Goal: Find specific page/section: Find specific page/section

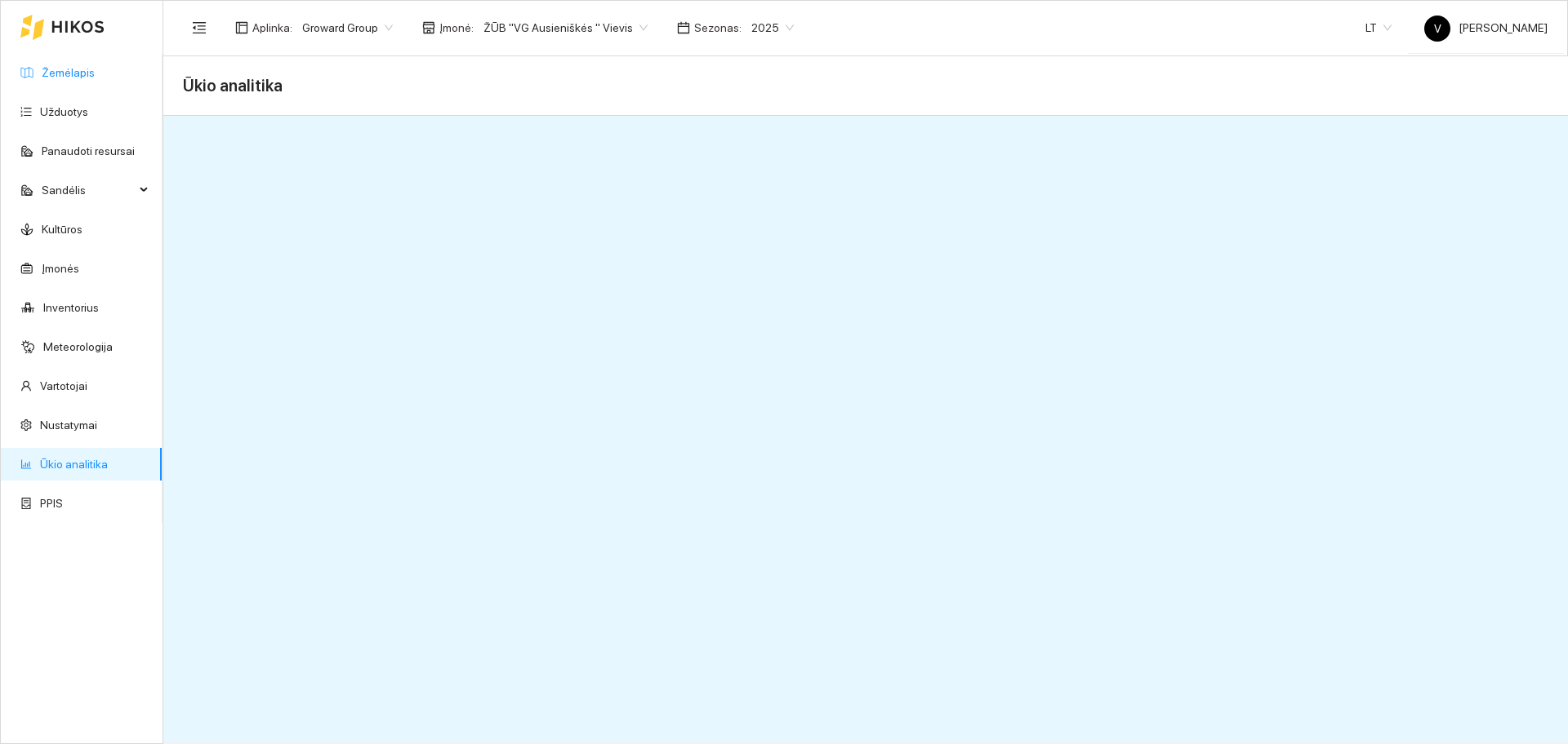
click at [78, 72] on link "Žemėlapis" at bounding box center [68, 72] width 53 height 13
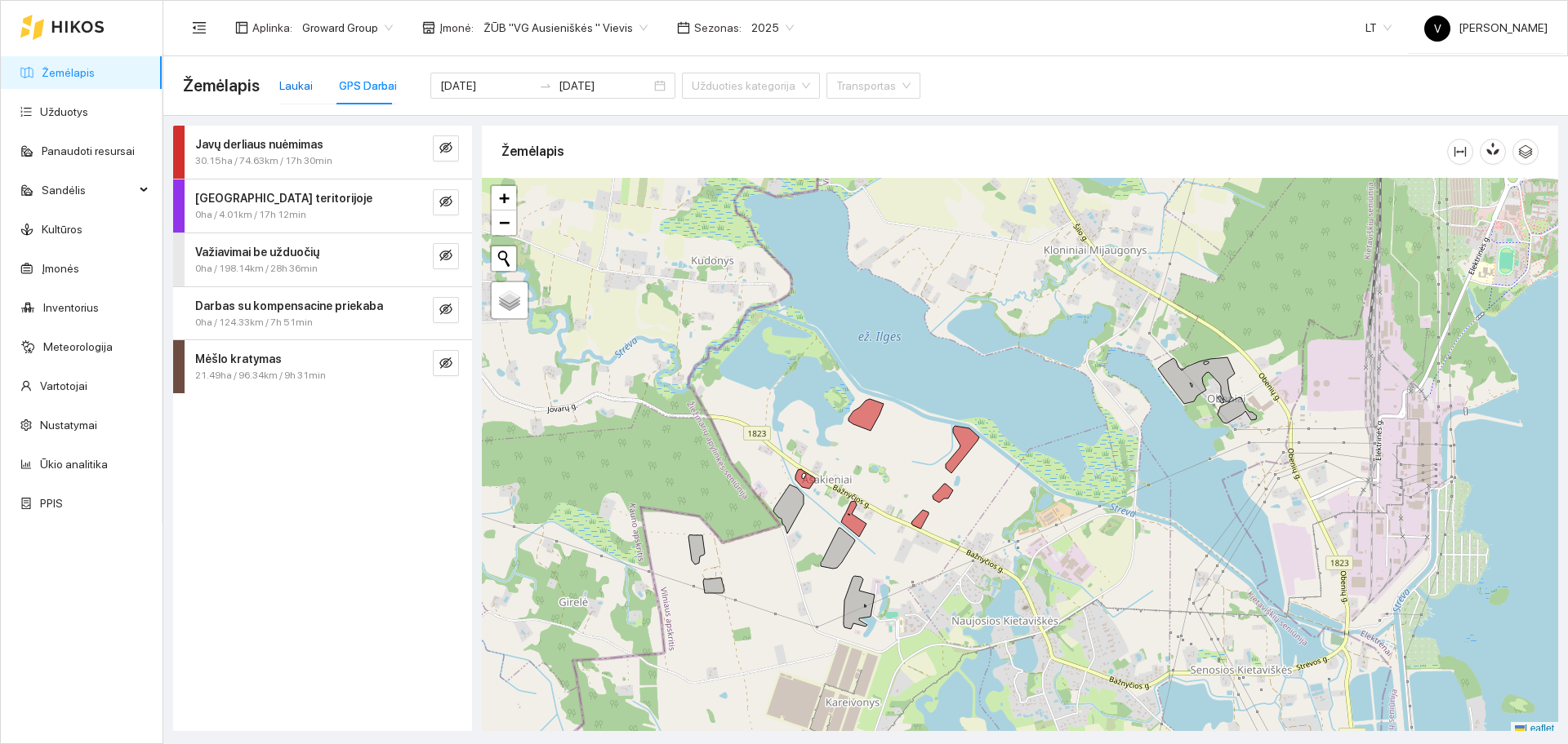
click at [296, 90] on div "Laukai" at bounding box center [296, 86] width 33 height 18
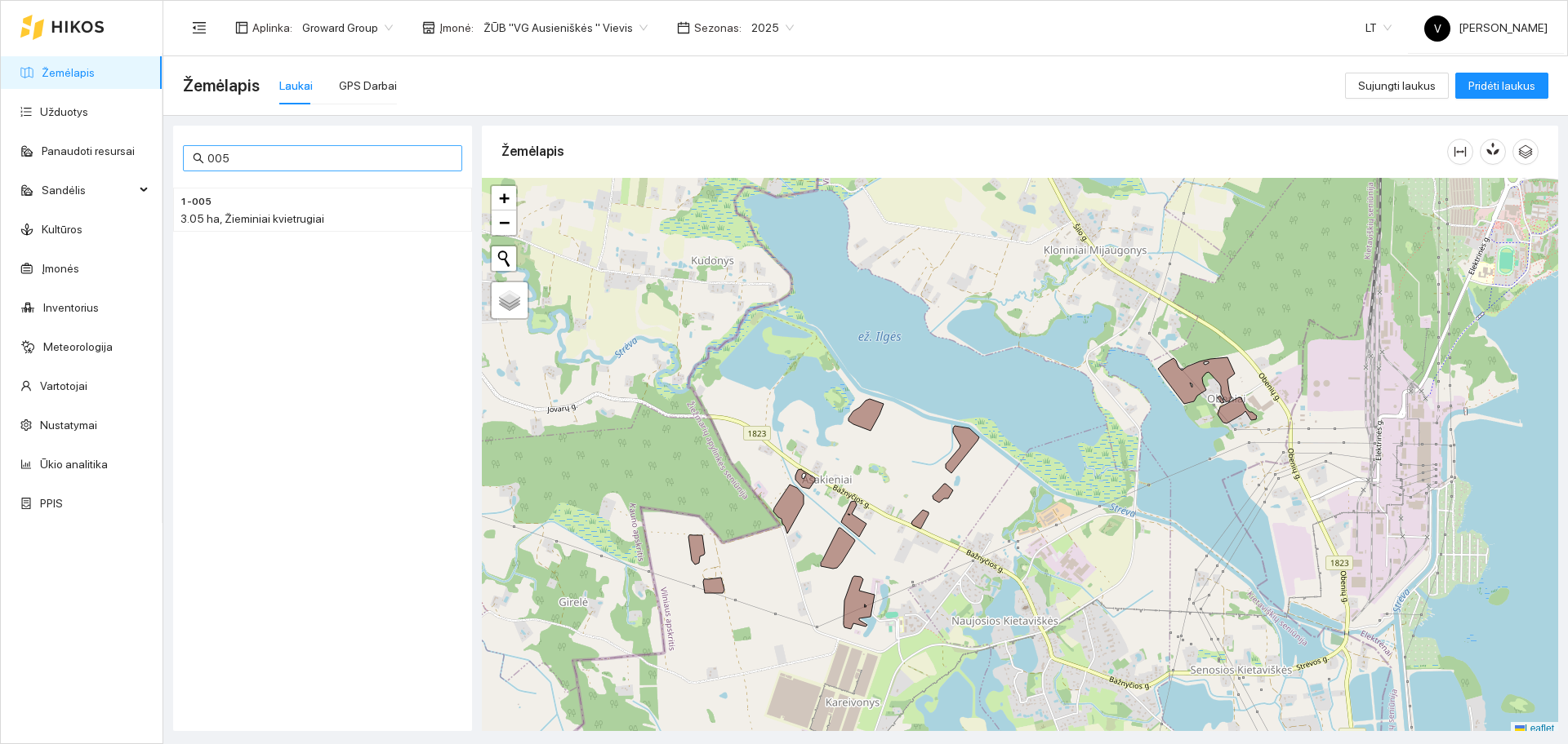
click at [272, 162] on input "005" at bounding box center [330, 158] width 245 height 18
type input "0"
click at [584, 21] on span "ŽŪB "VG Ausieniškės " Vievis" at bounding box center [565, 27] width 164 height 24
type input "3-031"
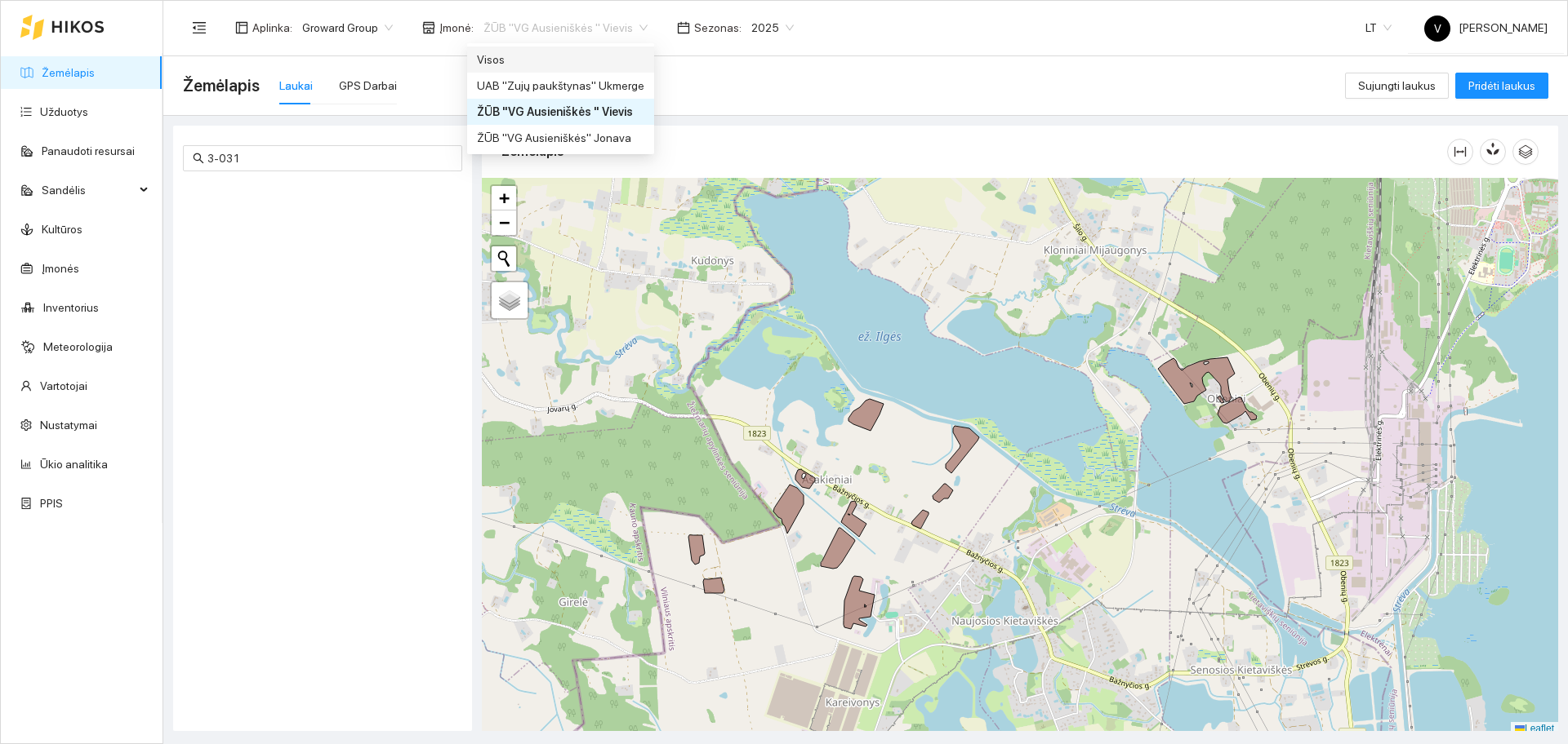
click at [577, 59] on div "Visos" at bounding box center [560, 60] width 168 height 18
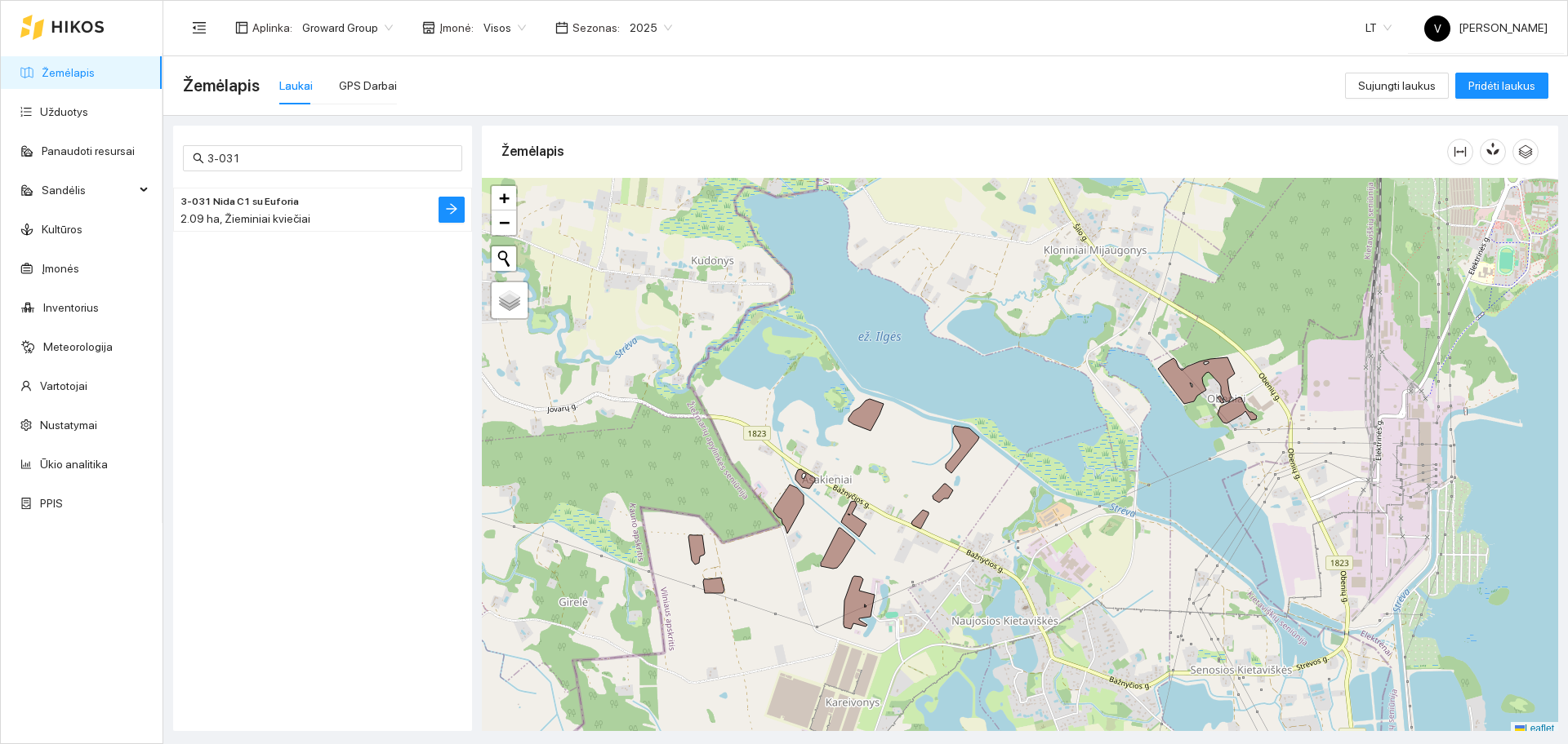
click at [248, 211] on div "2.09 ha, Žieminiai kviečiai" at bounding box center [289, 219] width 218 height 18
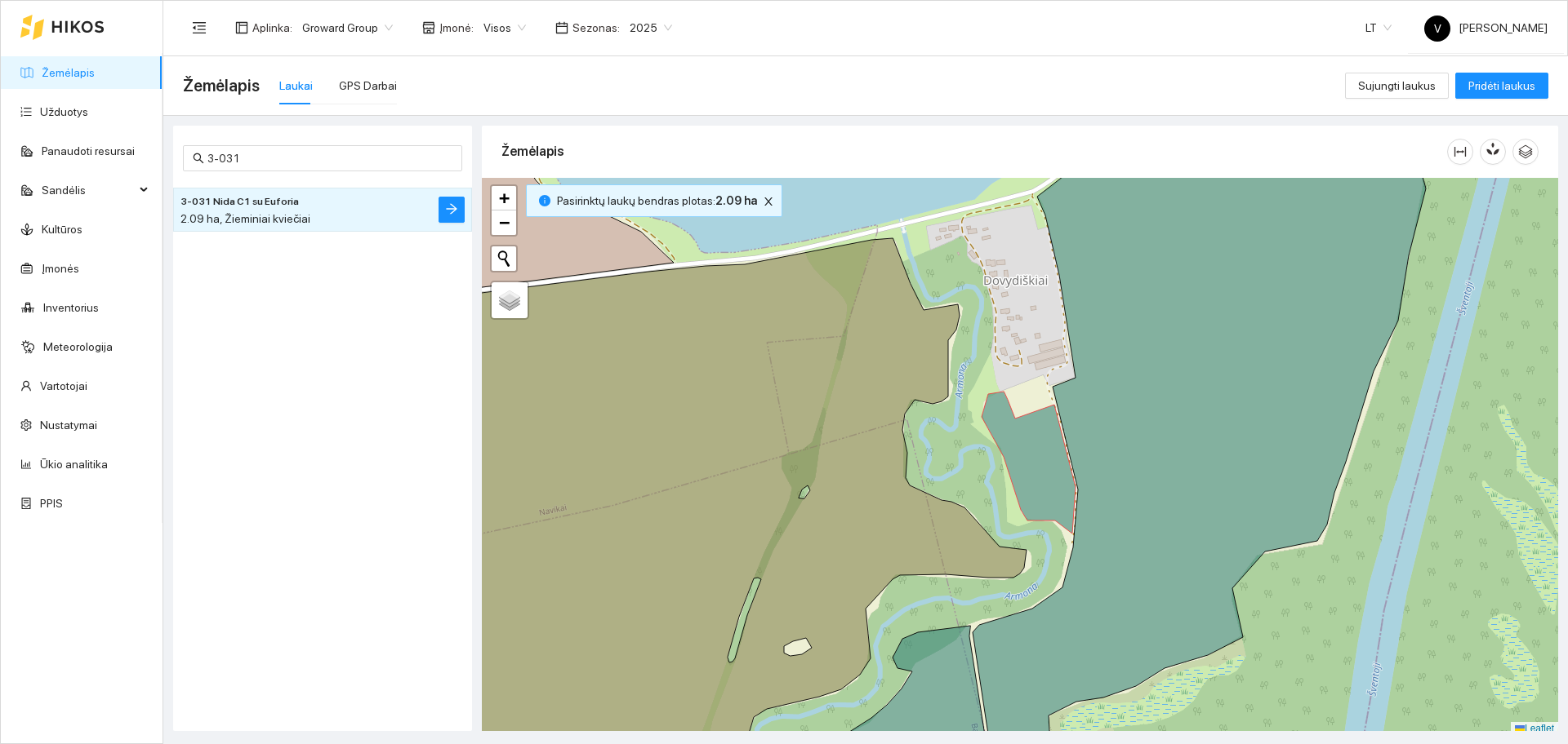
click at [95, 71] on link "Žemėlapis" at bounding box center [68, 72] width 53 height 13
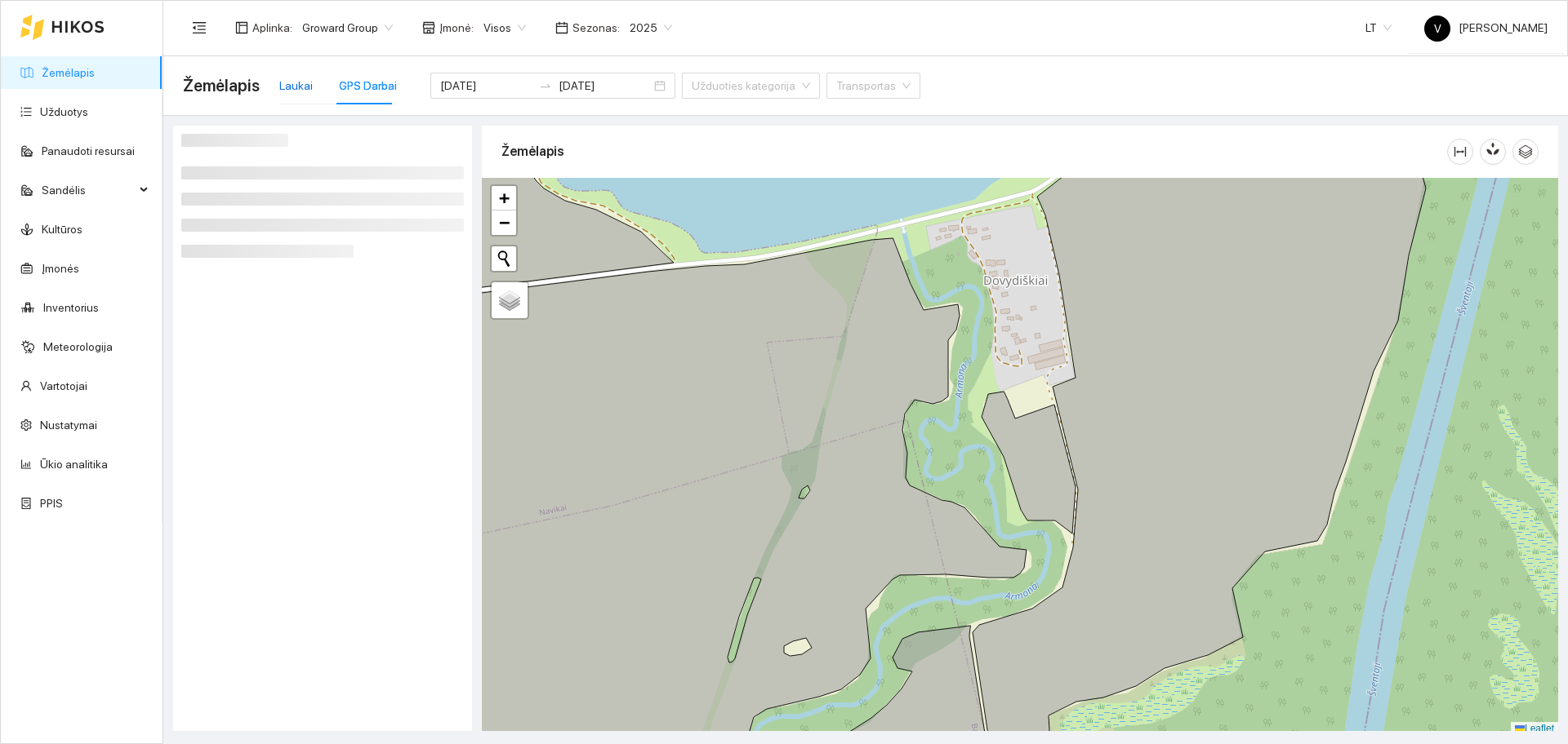
click at [281, 90] on div "Laukai" at bounding box center [296, 86] width 33 height 18
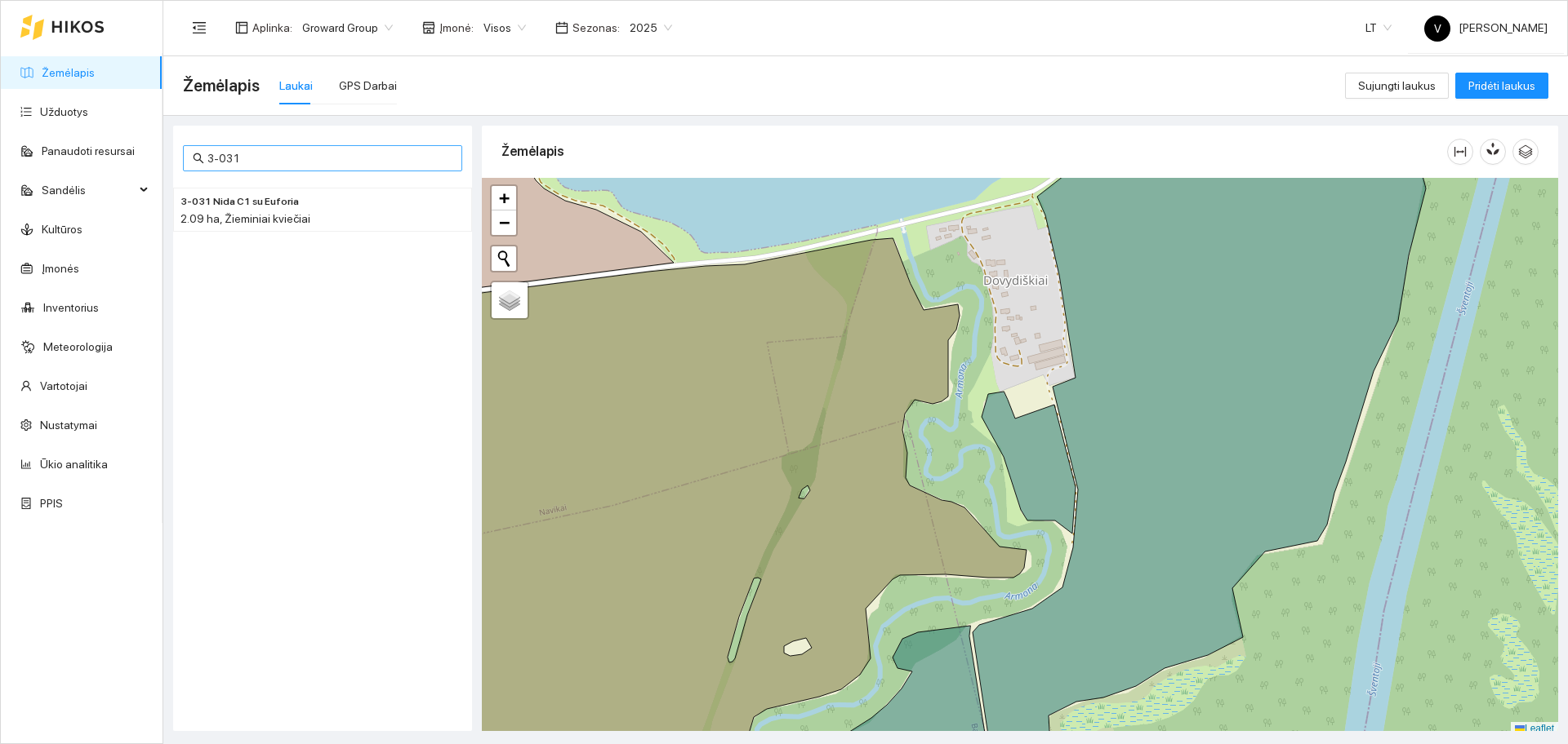
click at [261, 154] on input "3-031" at bounding box center [330, 158] width 245 height 18
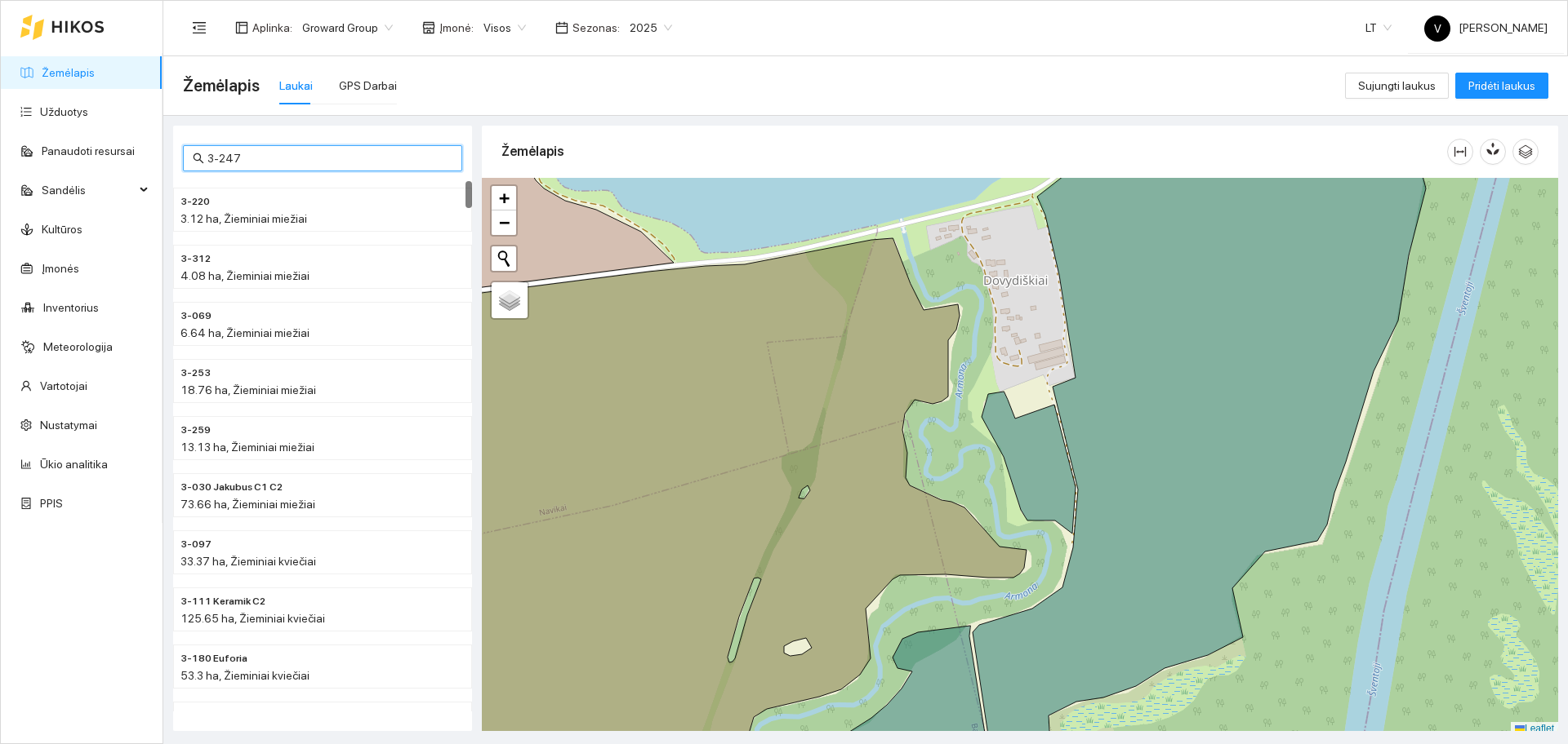
type input "3-247"
